Goal: Task Accomplishment & Management: Use online tool/utility

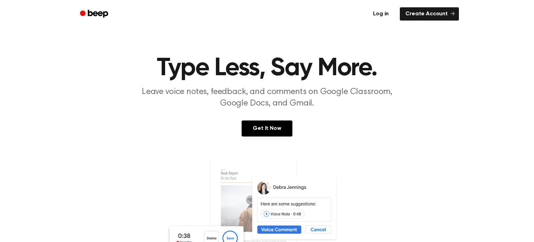
click at [387, 13] on link "Log in" at bounding box center [381, 14] width 30 height 16
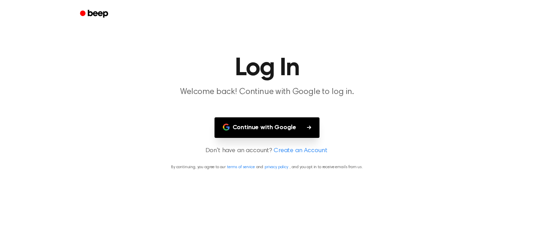
click at [261, 126] on button "Continue with Google" at bounding box center [267, 127] width 105 height 21
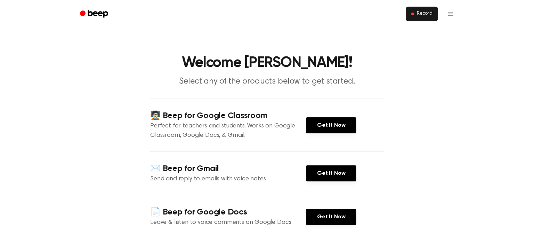
click at [419, 17] on button "Record" at bounding box center [422, 14] width 32 height 15
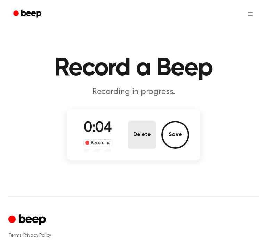
click at [141, 122] on button "Delete" at bounding box center [142, 135] width 28 height 28
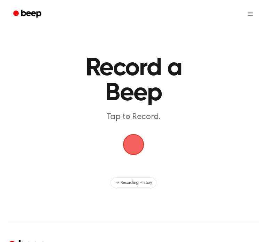
click at [131, 147] on span "button" at bounding box center [133, 144] width 23 height 23
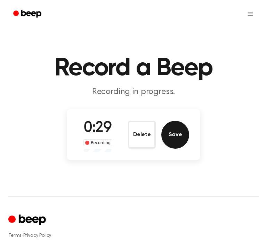
click at [178, 143] on button "Save" at bounding box center [175, 135] width 28 height 28
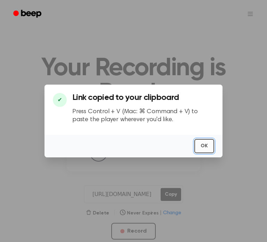
click at [210, 143] on button "OK" at bounding box center [204, 146] width 20 height 14
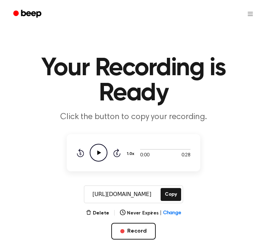
click at [100, 152] on icon at bounding box center [99, 152] width 4 height 5
click at [100, 215] on button "Delete" at bounding box center [97, 212] width 23 height 7
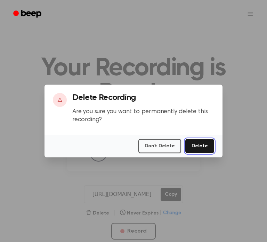
click at [203, 147] on button "Delete" at bounding box center [199, 146] width 29 height 14
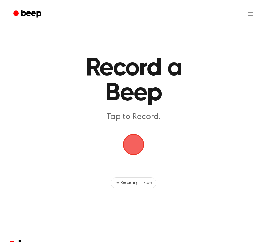
click at [128, 140] on span "button" at bounding box center [133, 144] width 23 height 23
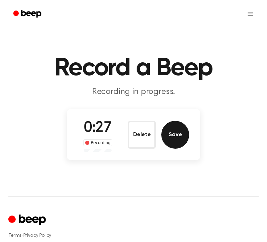
click at [180, 132] on button "Save" at bounding box center [175, 135] width 28 height 28
